Goal: Task Accomplishment & Management: Use online tool/utility

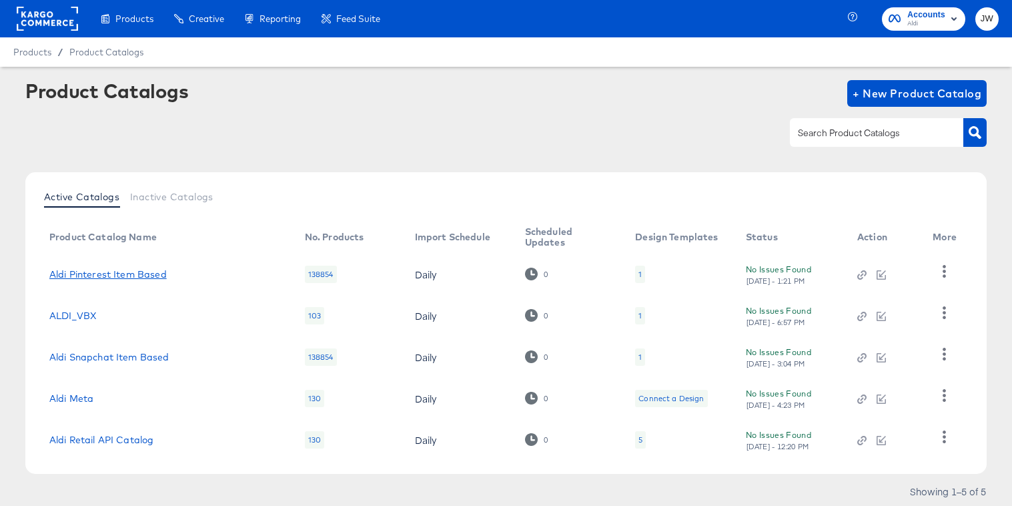
click at [100, 270] on link "Aldi Pinterest Item Based" at bounding box center [107, 274] width 117 height 11
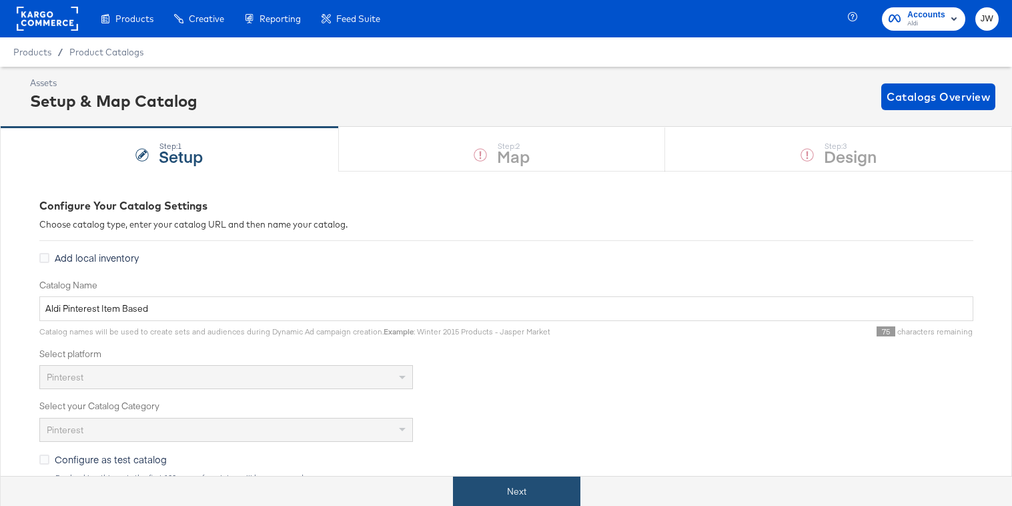
click at [509, 486] on button "Next" at bounding box center [516, 491] width 127 height 30
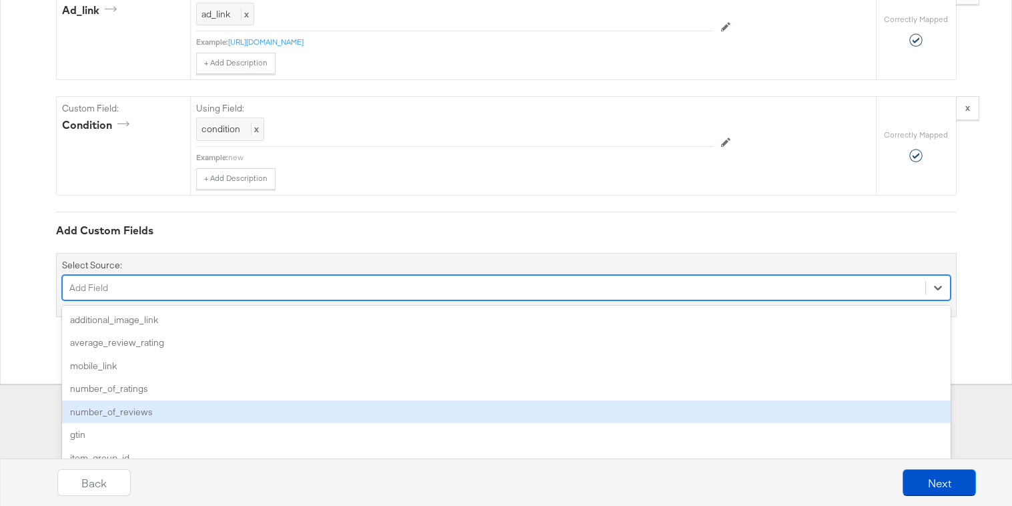
click at [337, 300] on div "option number_of_reviews focused, 5 of 34. 34 results available. Use Up and Dow…" at bounding box center [506, 287] width 889 height 25
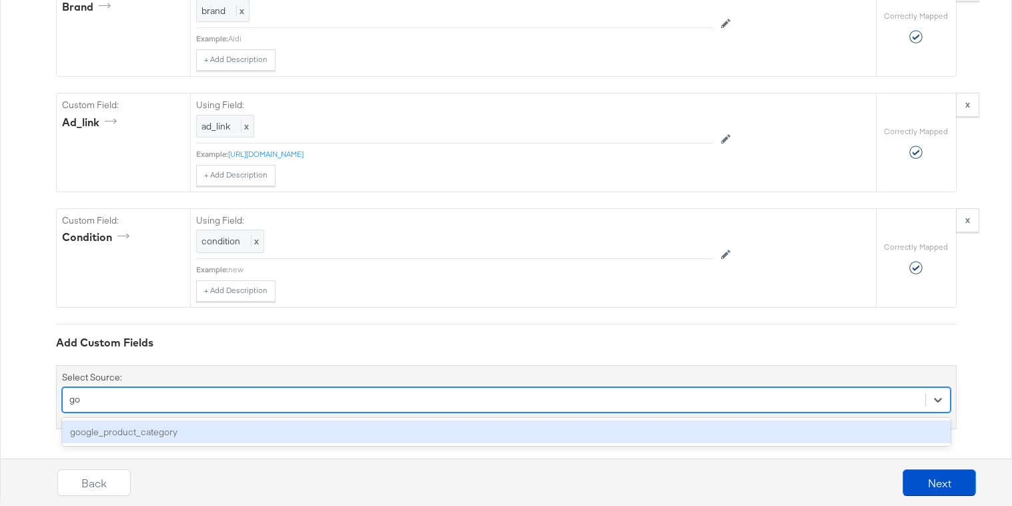
scroll to position [1370, 0]
type input "google"
click at [299, 426] on div "google_product_category" at bounding box center [506, 431] width 889 height 23
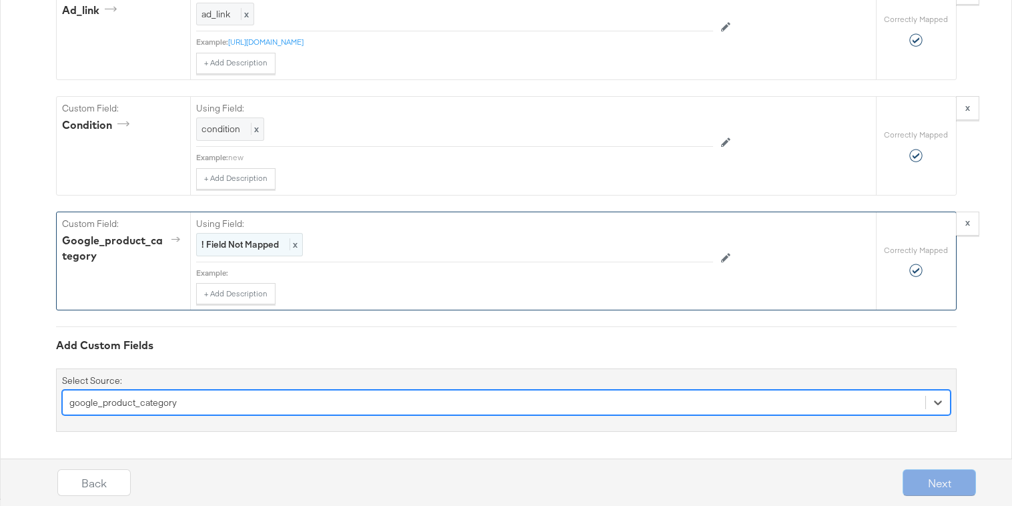
click at [270, 246] on strong "! Field Not Mapped" at bounding box center [240, 244] width 77 height 12
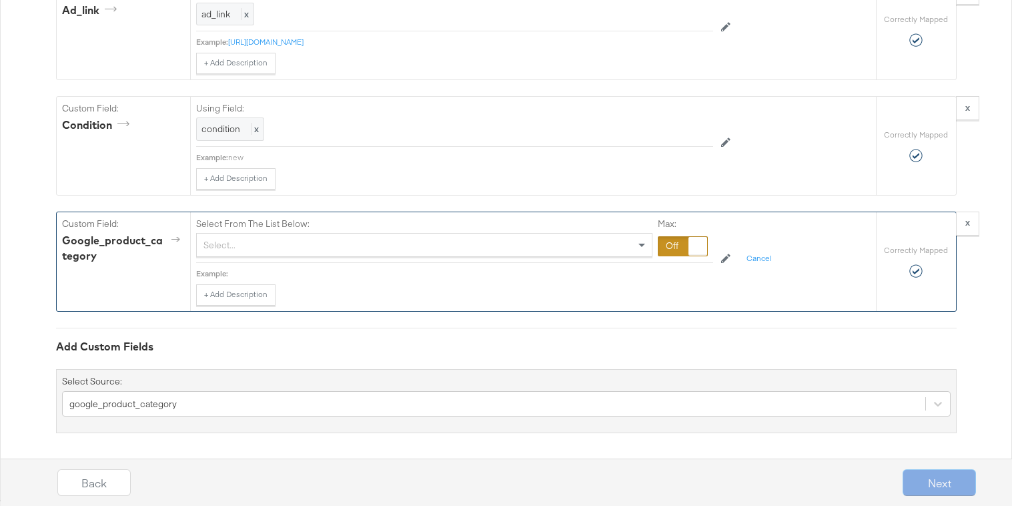
click at [270, 246] on div "Select..." at bounding box center [424, 245] width 455 height 23
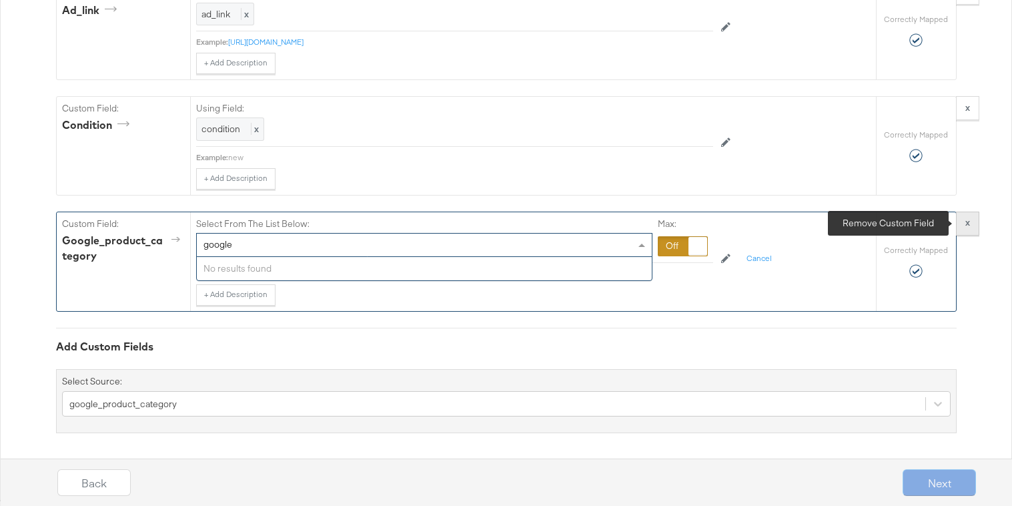
type input "google"
click at [970, 226] on button "x" at bounding box center [967, 224] width 23 height 24
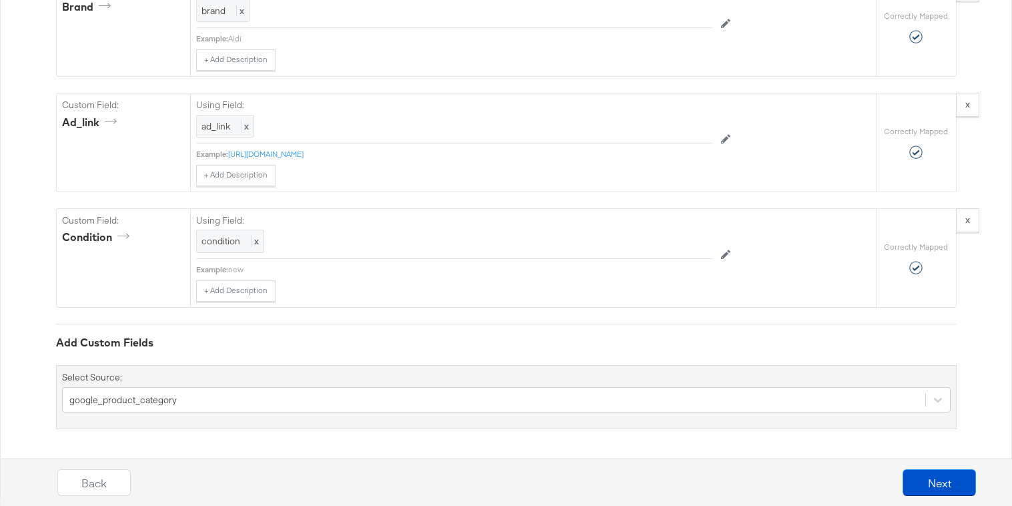
scroll to position [1370, 0]
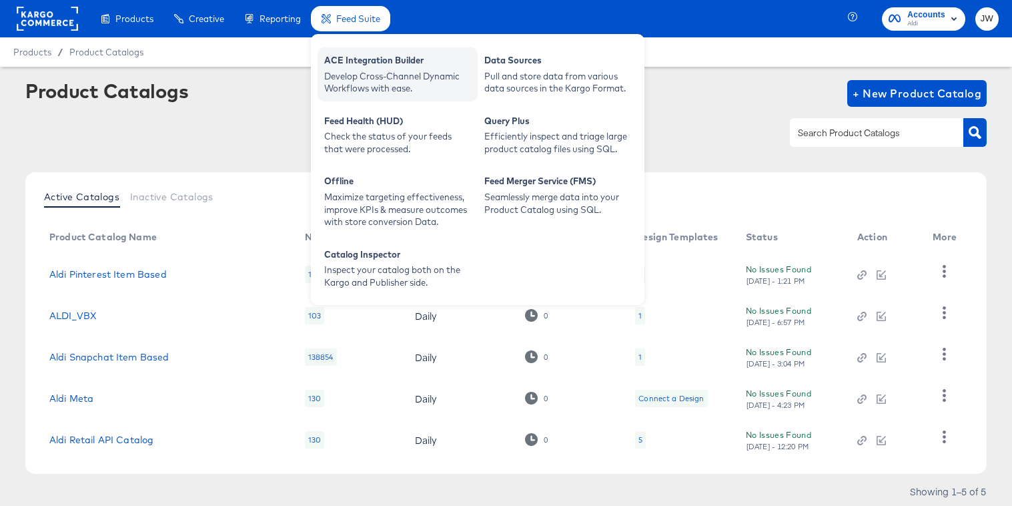
click at [366, 69] on div "ACE Integration Builder" at bounding box center [397, 62] width 147 height 16
